Goal: Book appointment/travel/reservation

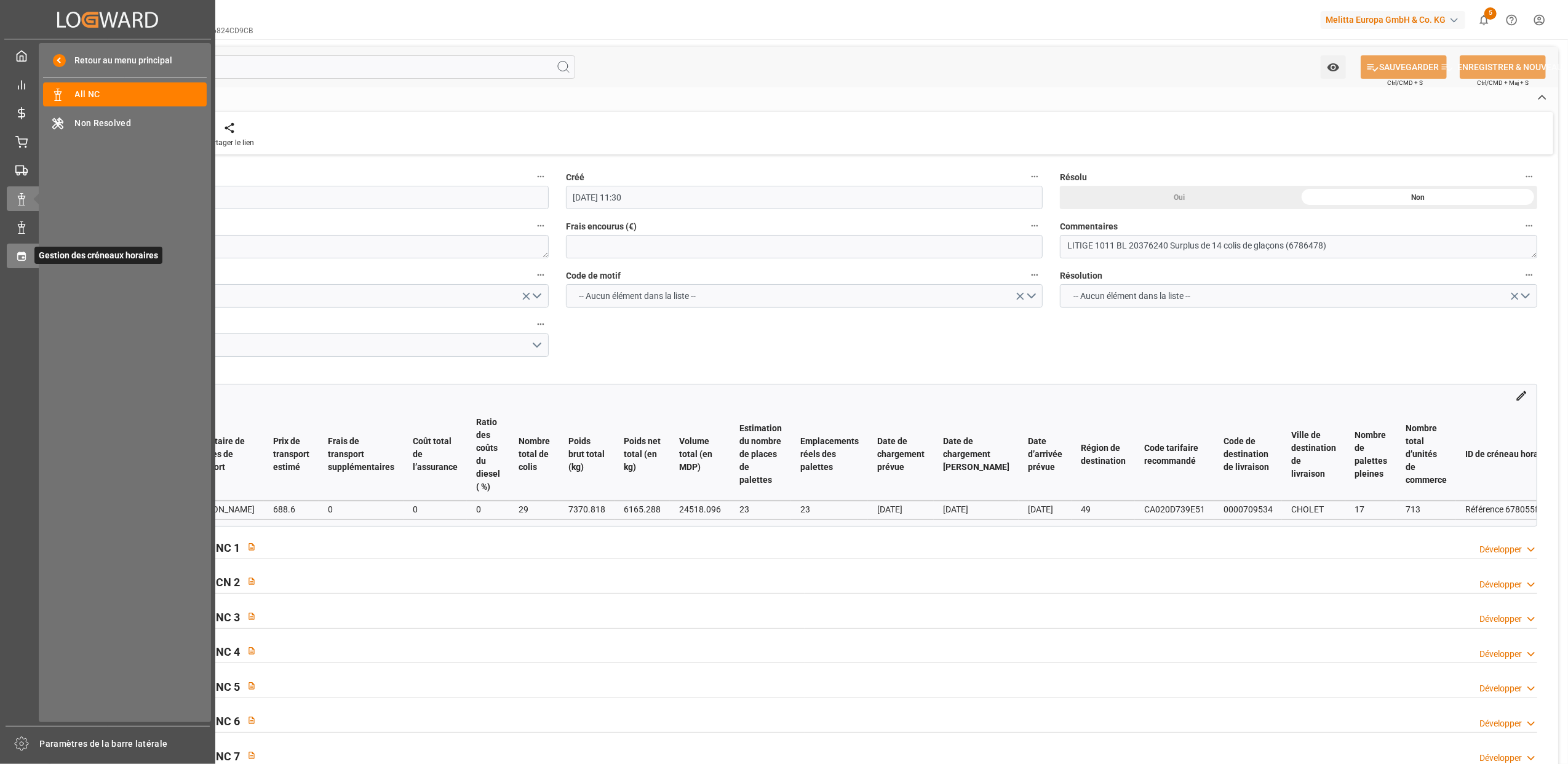
click at [20, 247] on div "Gestion des créneaux horaires Gestion des créneaux horaires" at bounding box center [107, 255] width 202 height 24
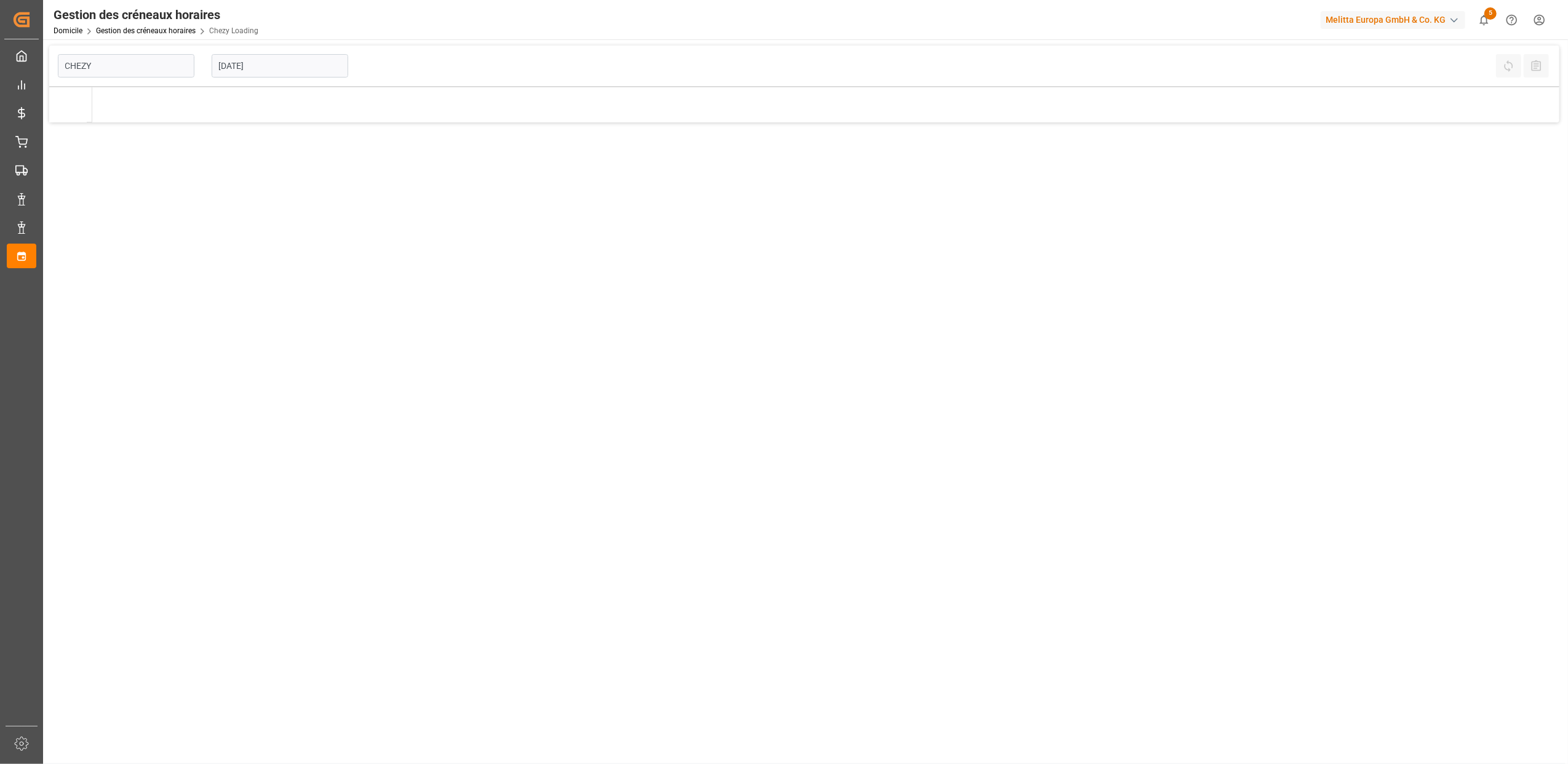
type input "Chezy Loading"
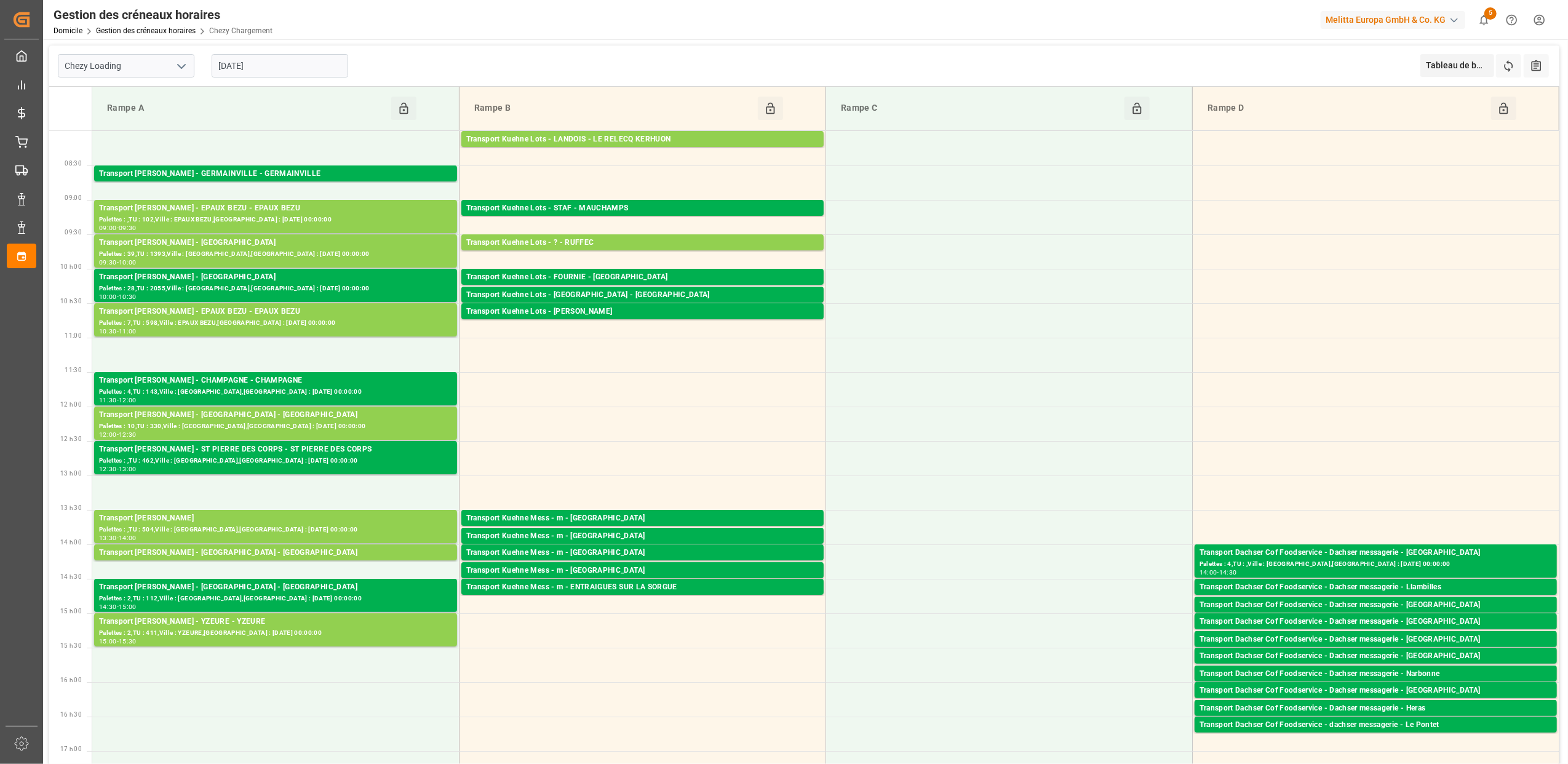
click at [290, 71] on input "[DATE]" at bounding box center [279, 66] width 136 height 24
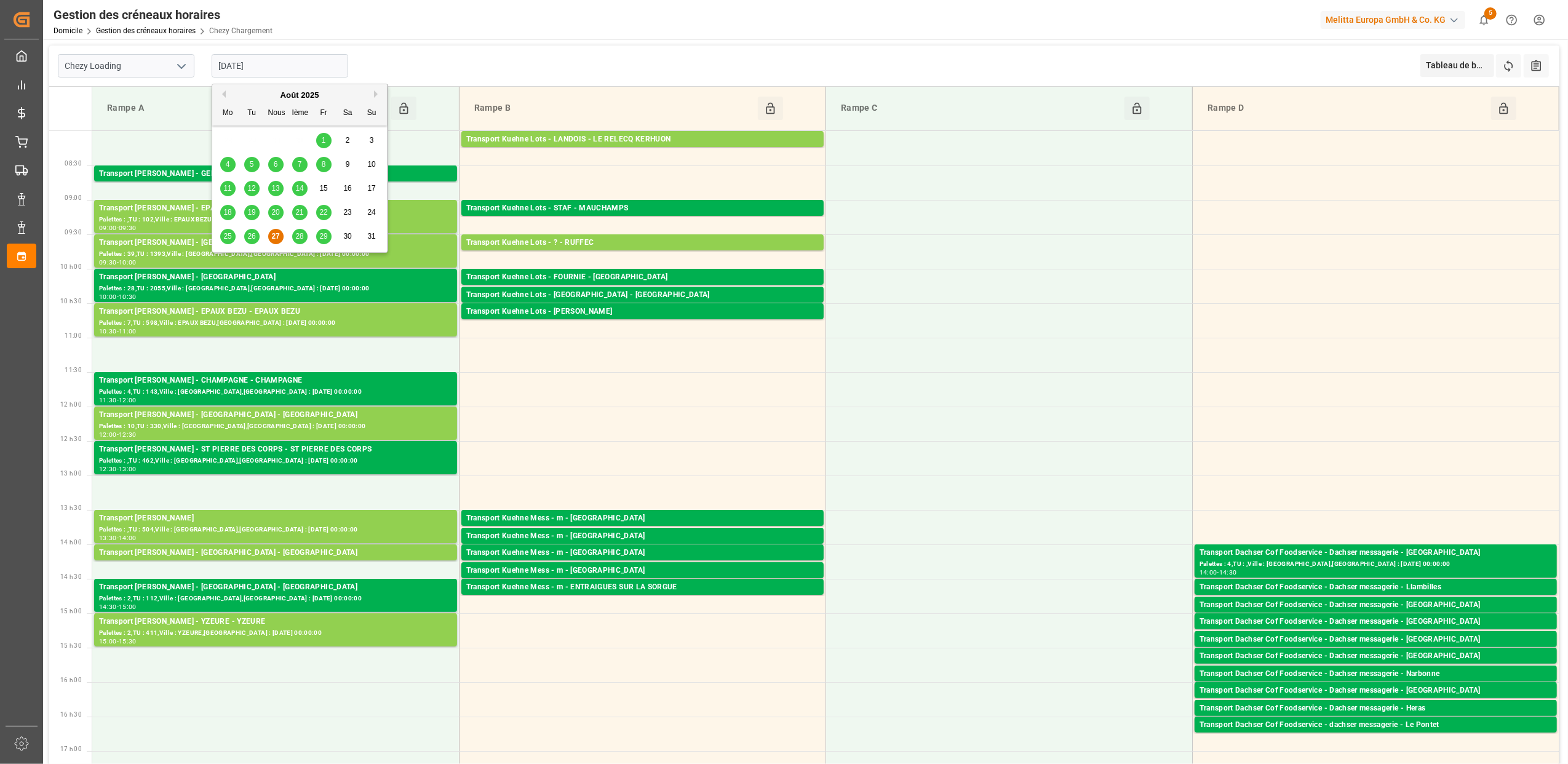
click at [300, 237] on span "28" at bounding box center [299, 235] width 8 height 8
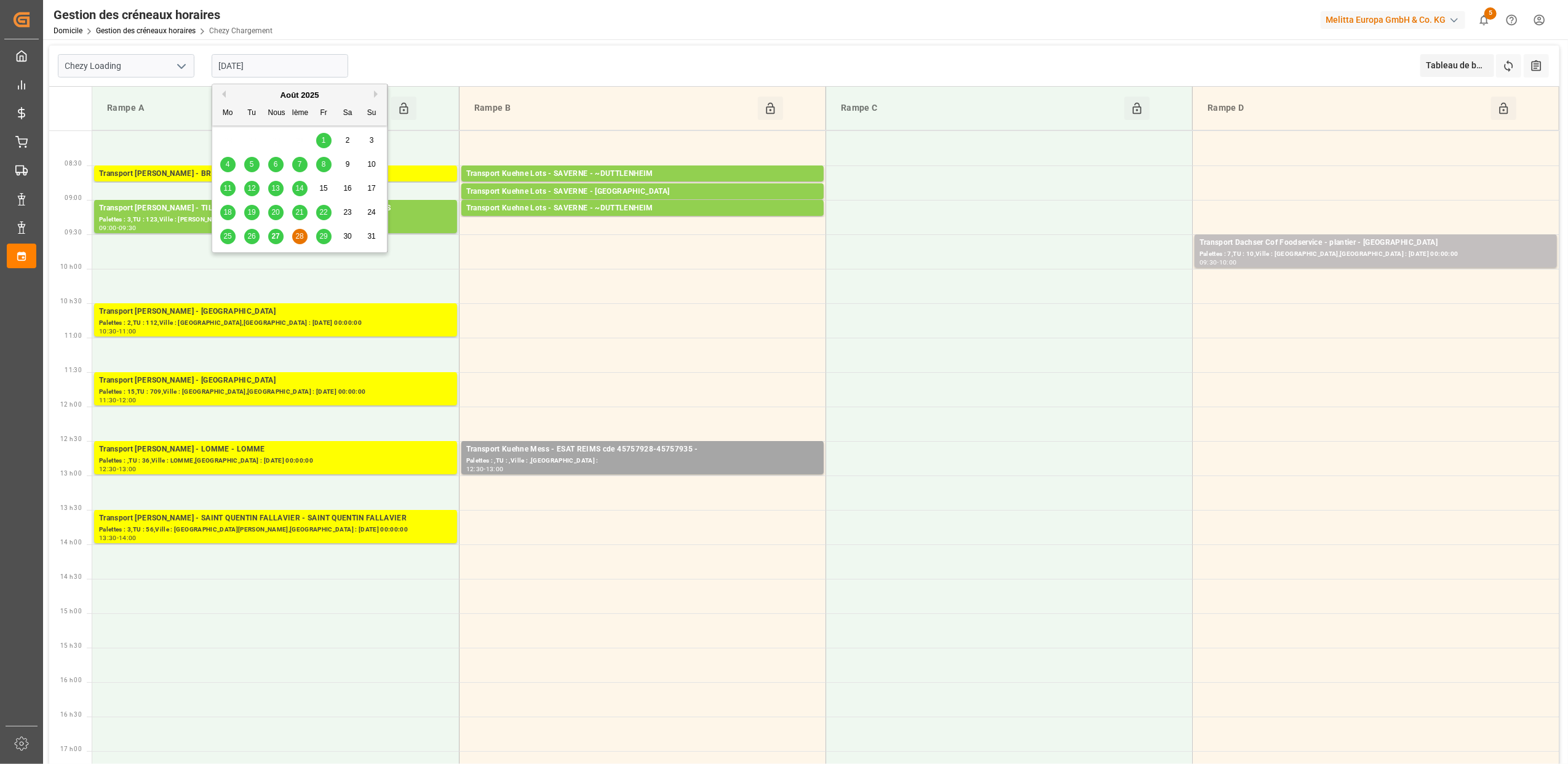
click at [265, 55] on input "[DATE]" at bounding box center [279, 66] width 136 height 24
click at [321, 239] on span "29" at bounding box center [323, 235] width 8 height 8
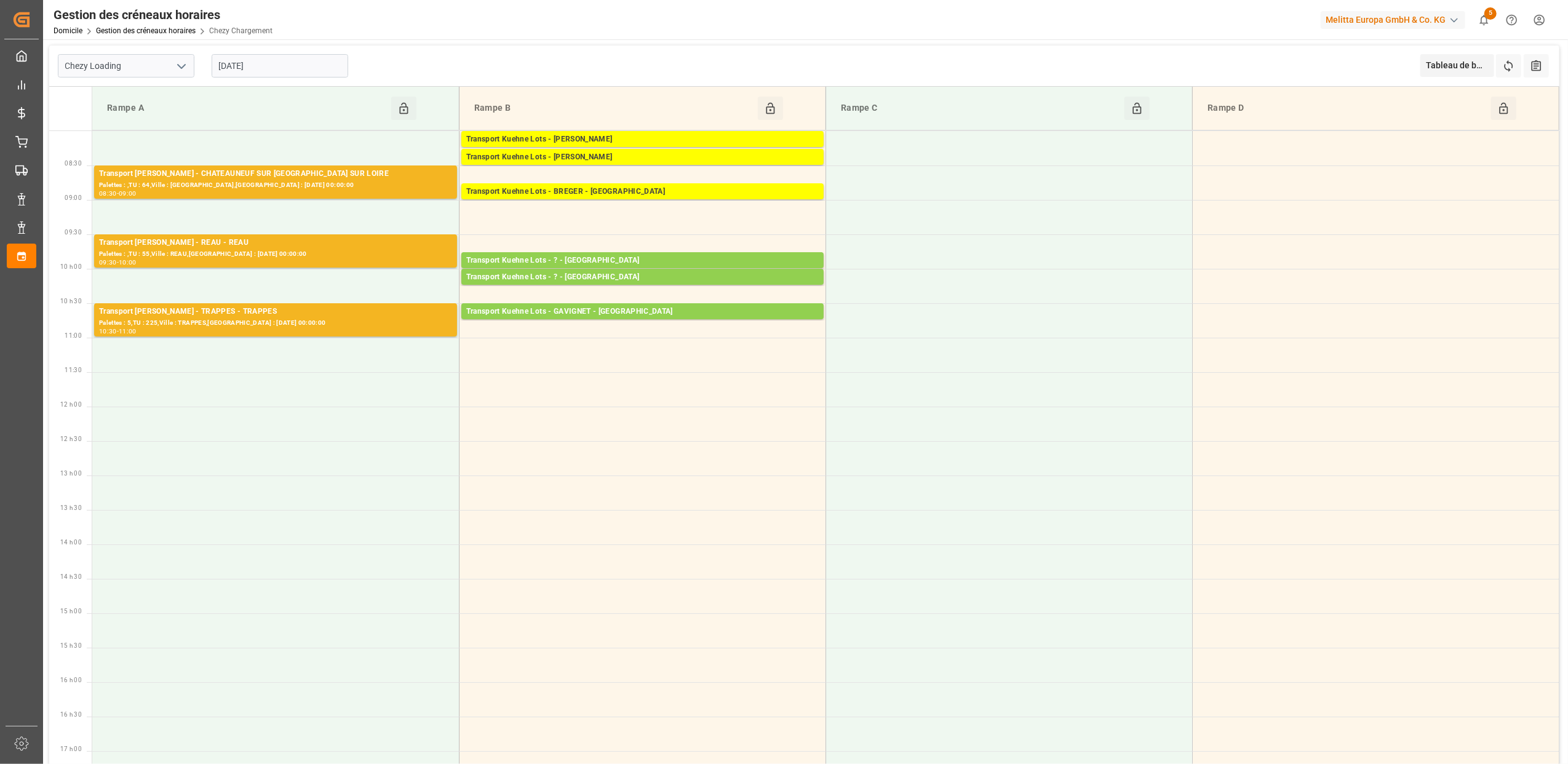
click at [274, 71] on input "[DATE]" at bounding box center [279, 66] width 136 height 24
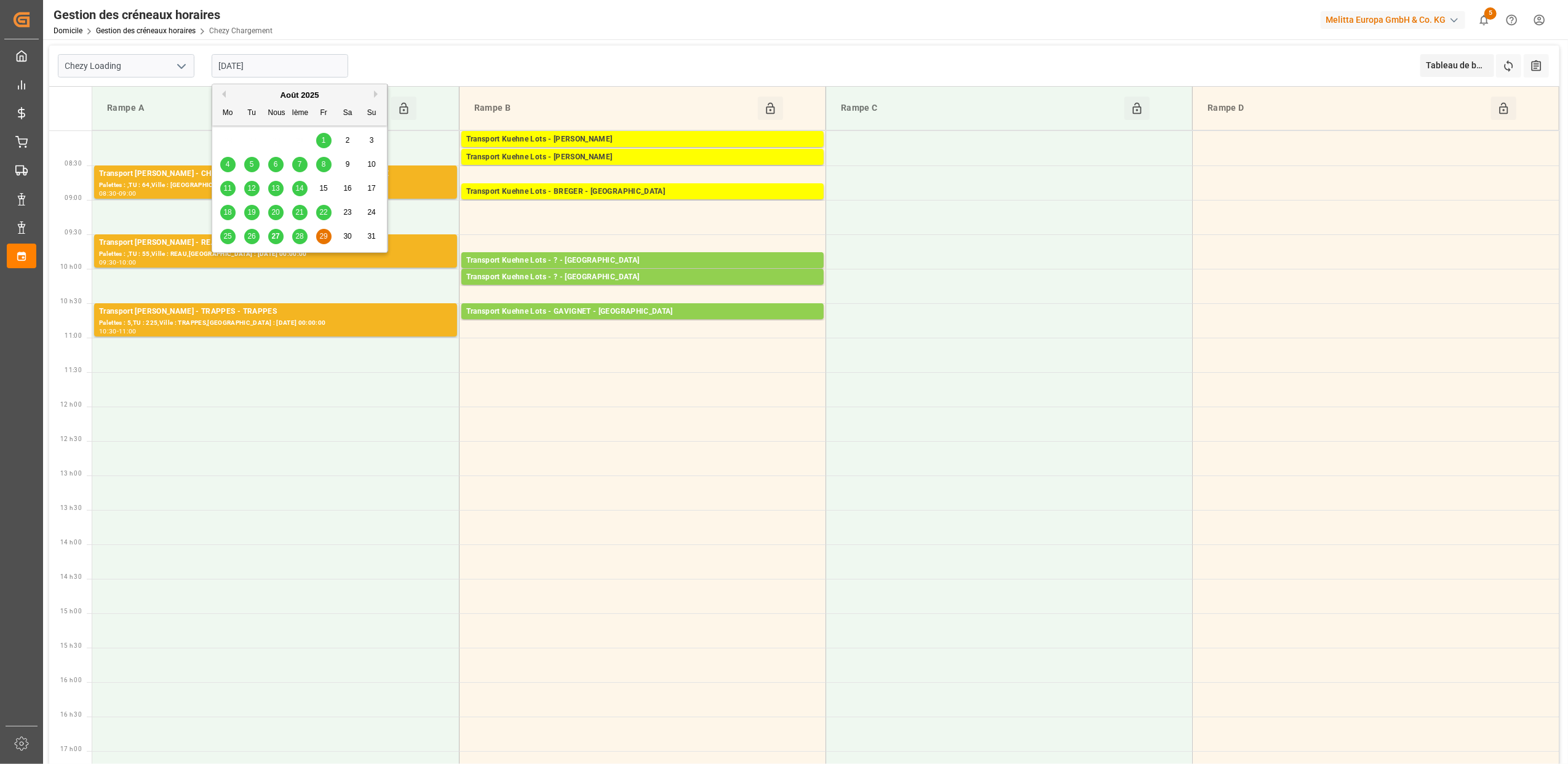
click at [298, 232] on span "28" at bounding box center [299, 235] width 8 height 8
type input "[DATE]"
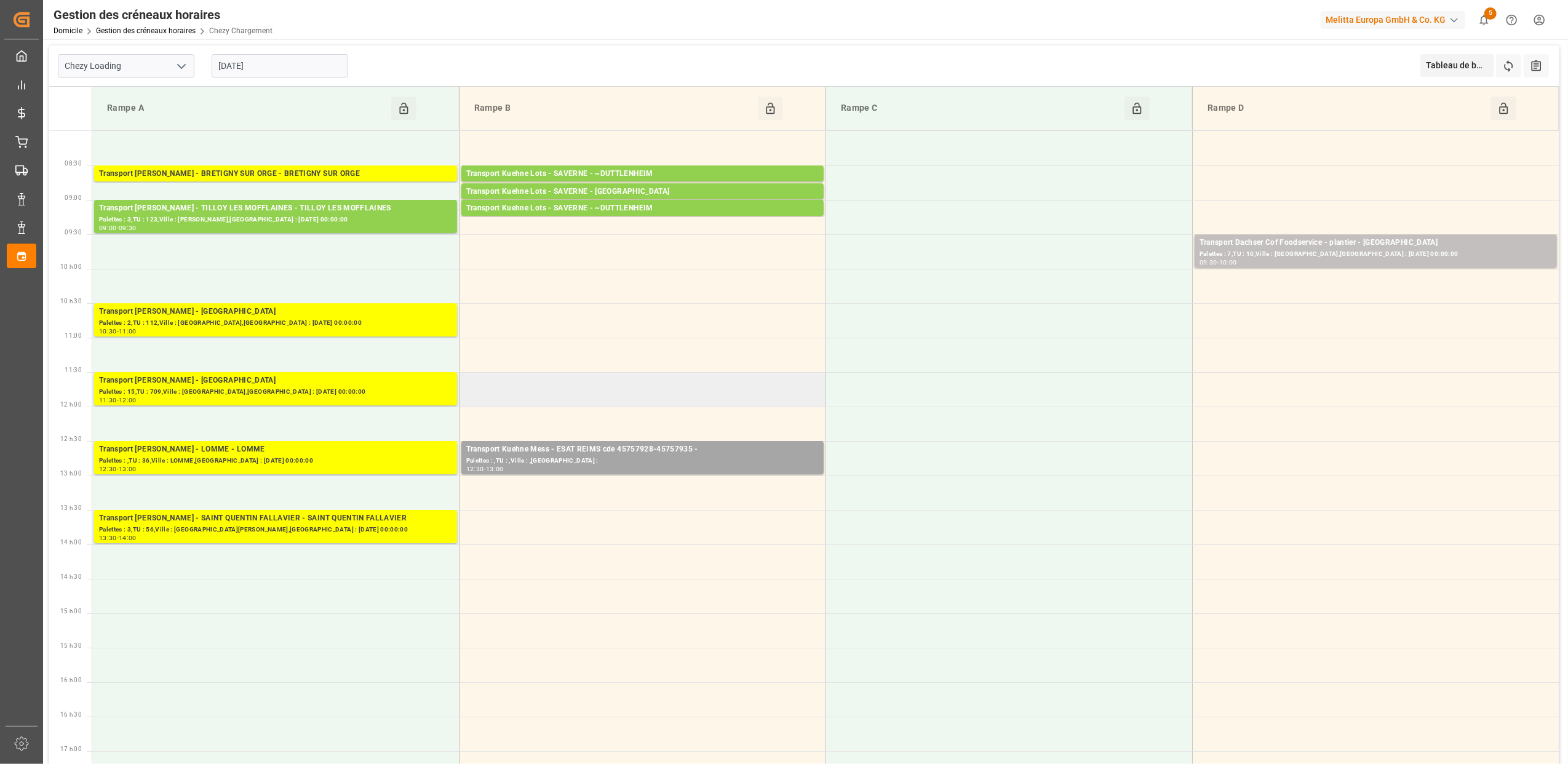
click at [722, 404] on td at bounding box center [642, 390] width 367 height 35
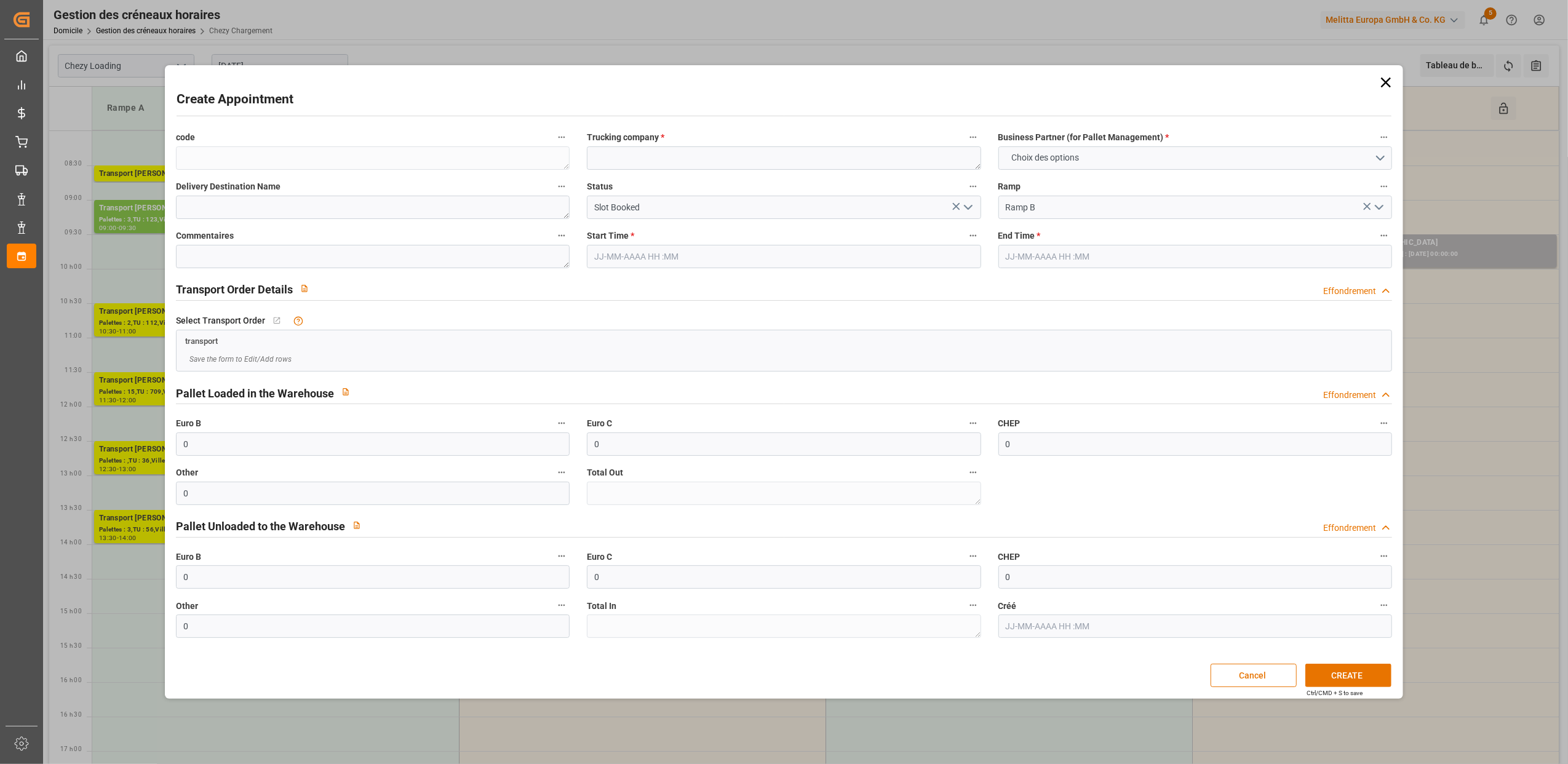
type input "[DATE] 11:30"
type input "[DATE] 12:00"
click at [1388, 81] on icon at bounding box center [1385, 82] width 17 height 17
